Goal: Navigation & Orientation: Understand site structure

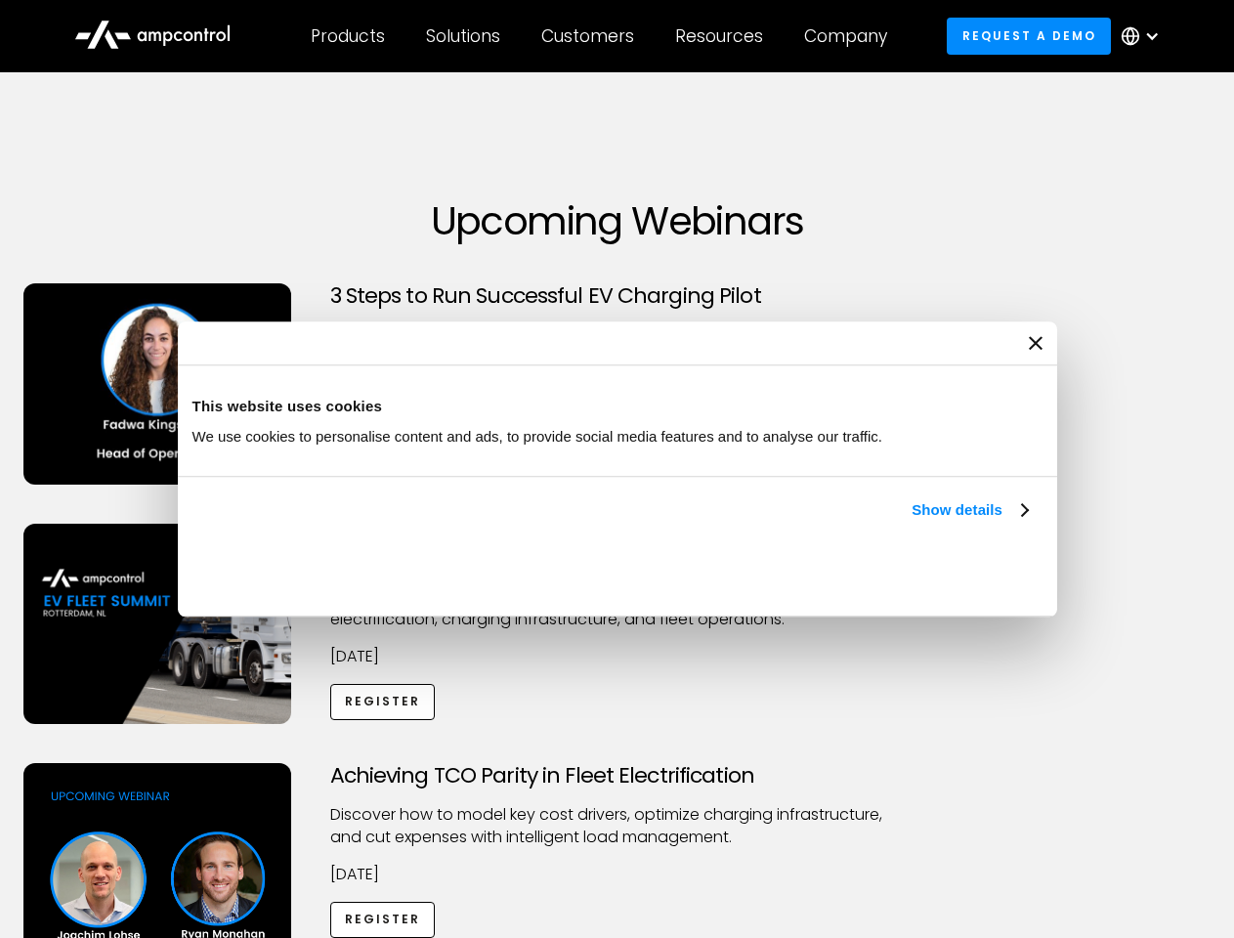
click at [911, 522] on link "Show details" at bounding box center [968, 509] width 115 height 23
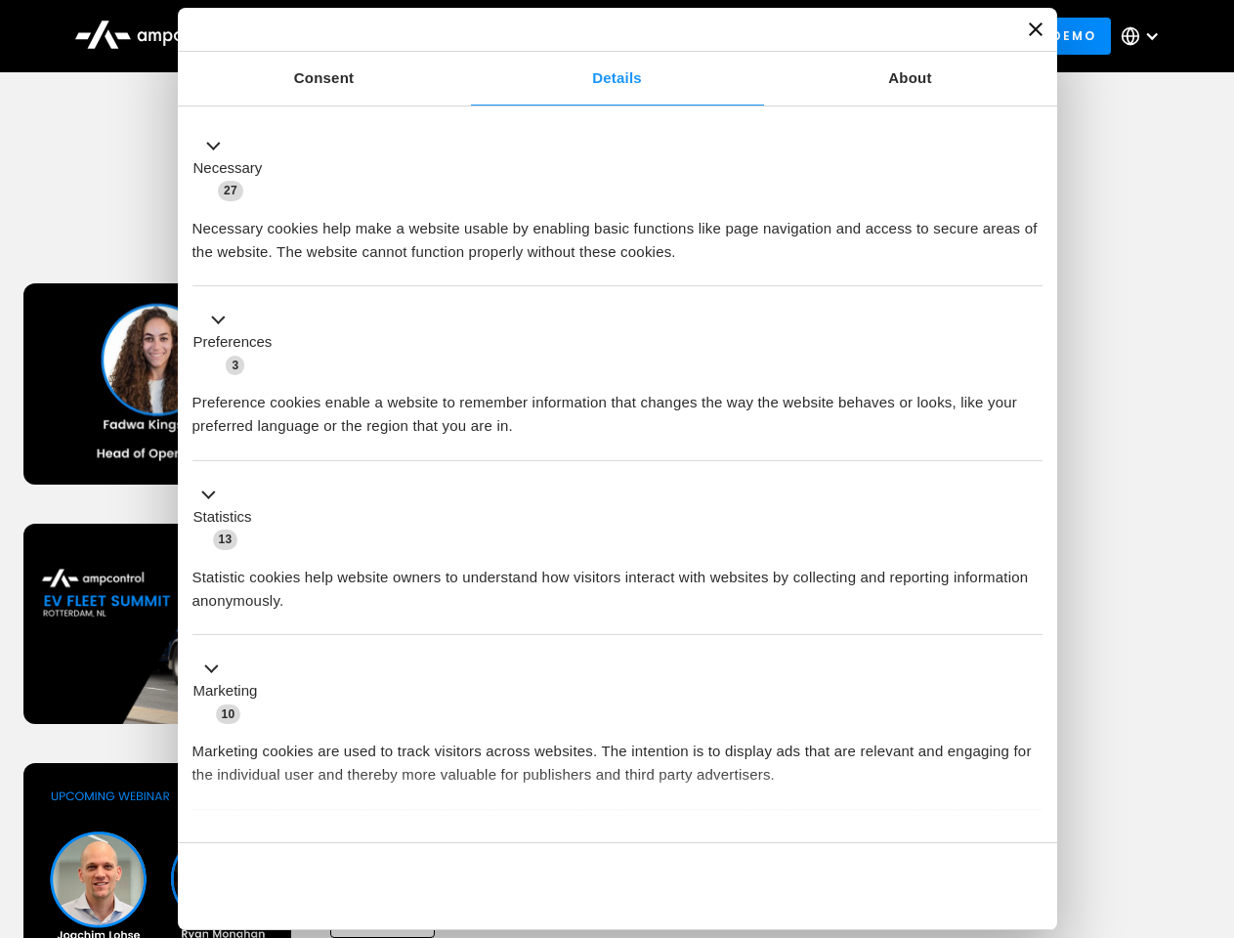
click at [1029, 809] on div "Consent Details [#IABV2SETTINGS#] About This website uses cookies We use cookie…" at bounding box center [617, 469] width 879 height 922
click at [1212, 787] on div "Achieving TCO Parity in Fleet Electrification Discover how to model key cost dr…" at bounding box center [617, 916] width 1227 height 307
click at [601, 36] on div "Customers" at bounding box center [587, 35] width 93 height 21
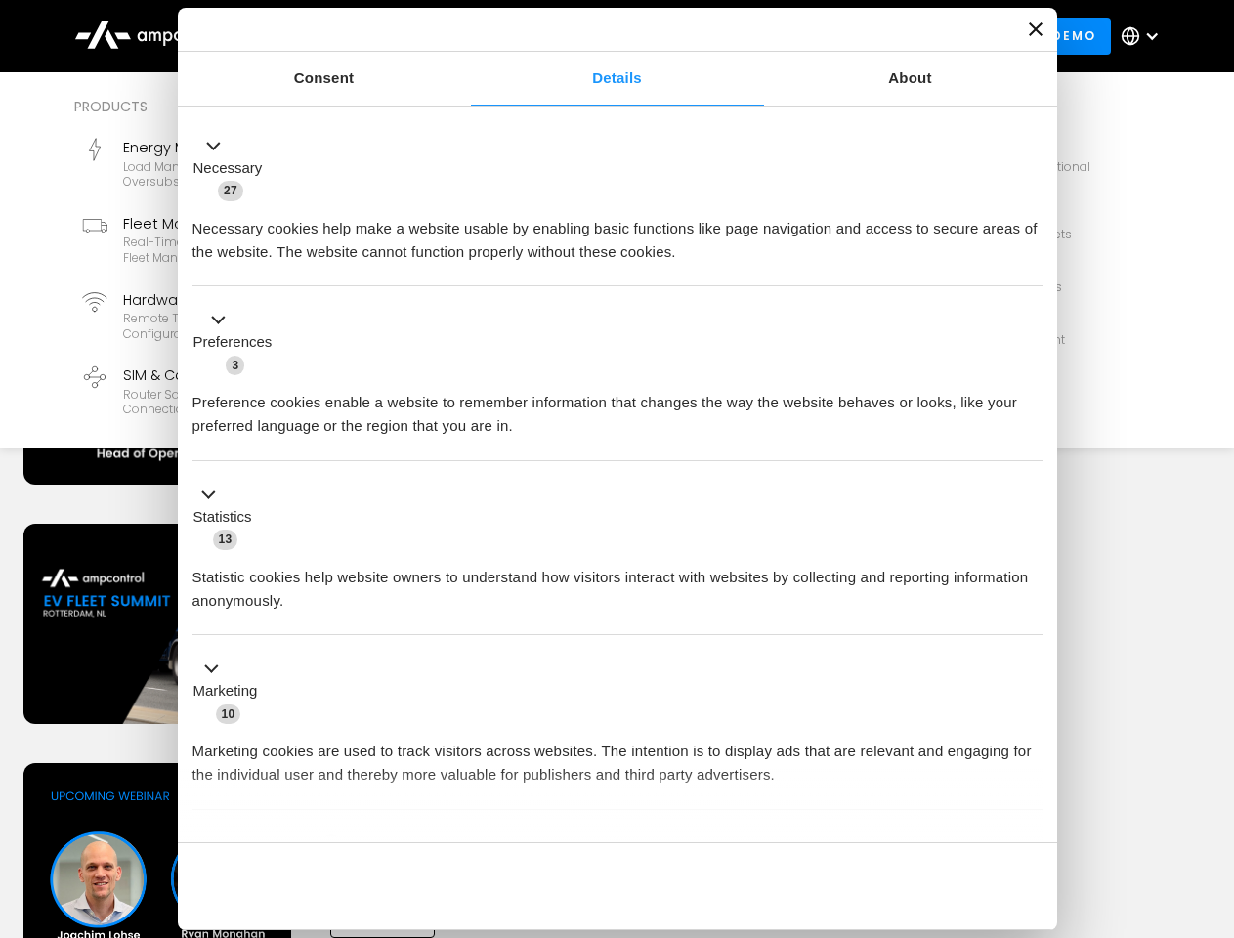
click at [347, 36] on div "Products" at bounding box center [348, 35] width 74 height 21
click at [464, 36] on div "Solutions" at bounding box center [463, 35] width 74 height 21
click at [591, 36] on div "Customers" at bounding box center [587, 35] width 93 height 21
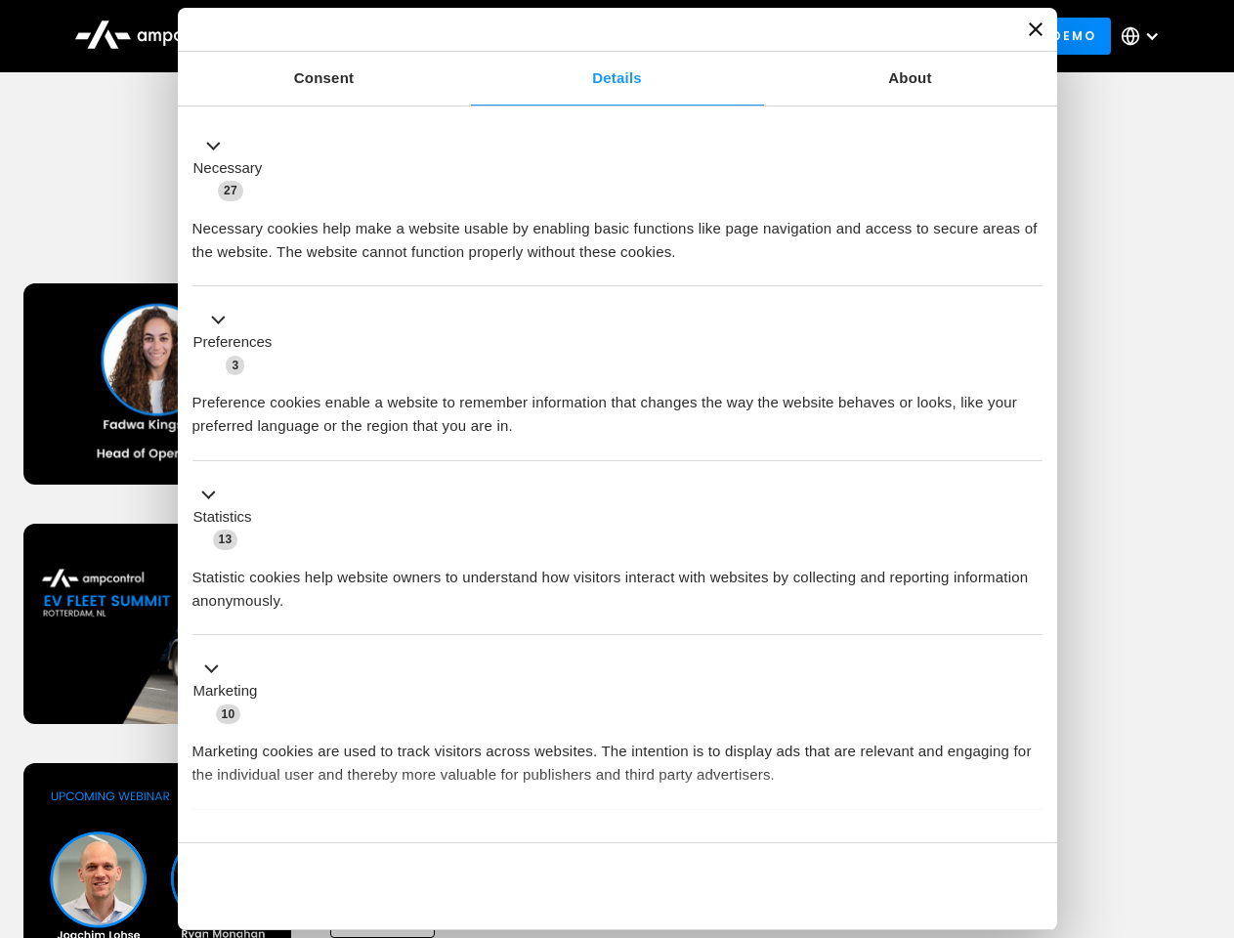
click at [723, 36] on div "Resources" at bounding box center [719, 35] width 88 height 21
click at [852, 36] on div "Company" at bounding box center [845, 35] width 83 height 21
click at [1145, 36] on div at bounding box center [1152, 36] width 16 height 16
